Goal: Navigation & Orientation: Find specific page/section

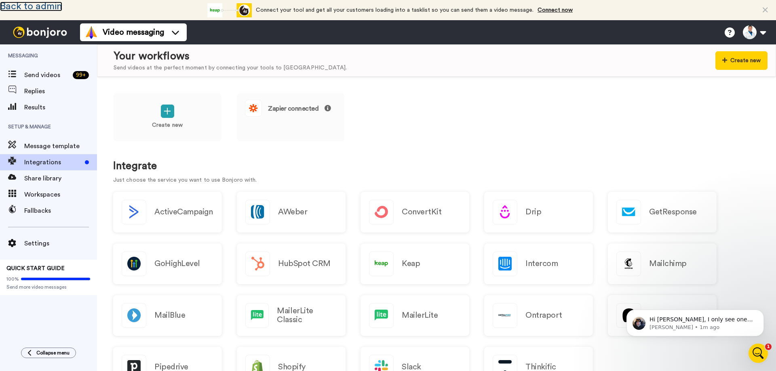
click at [41, 8] on link "Back to admin" at bounding box center [31, 7] width 62 height 10
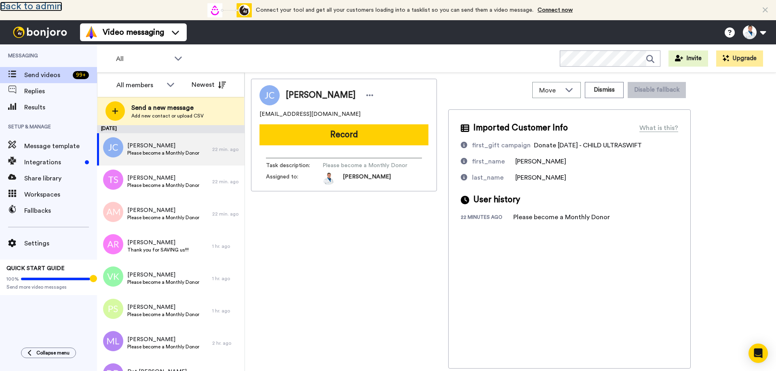
click at [44, 9] on link "Back to admin" at bounding box center [31, 7] width 62 height 10
